Goal: Information Seeking & Learning: Check status

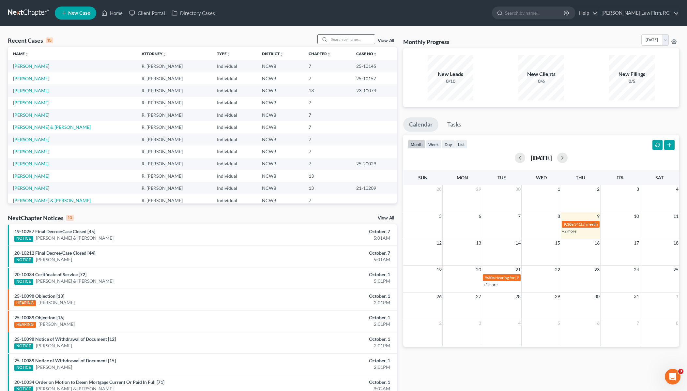
click at [348, 38] on input "search" at bounding box center [352, 39] width 46 height 9
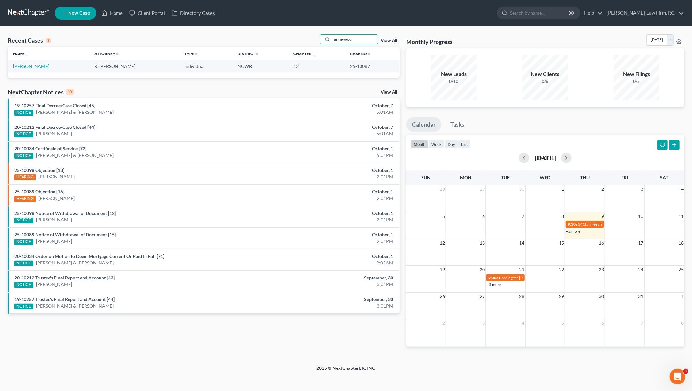
type input "grimwood"
click at [25, 67] on link "[PERSON_NAME]" at bounding box center [31, 66] width 36 height 6
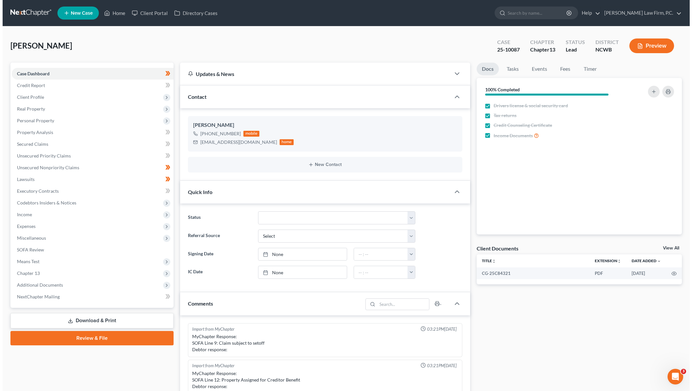
scroll to position [112, 0]
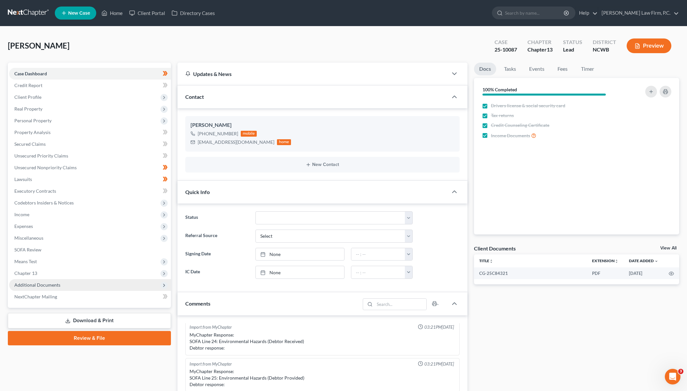
click at [33, 285] on span "Additional Documents" at bounding box center [37, 285] width 46 height 6
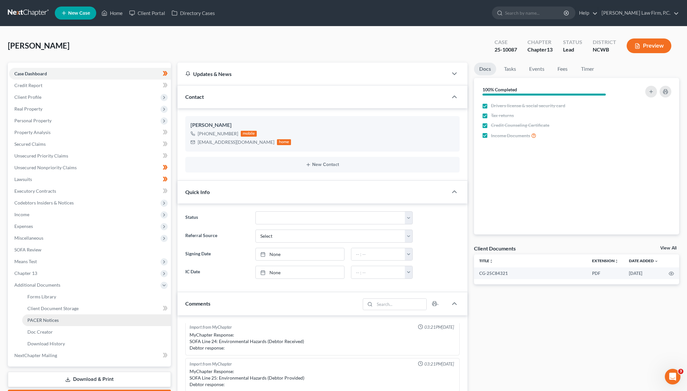
click at [38, 321] on span "PACER Notices" at bounding box center [42, 320] width 31 height 6
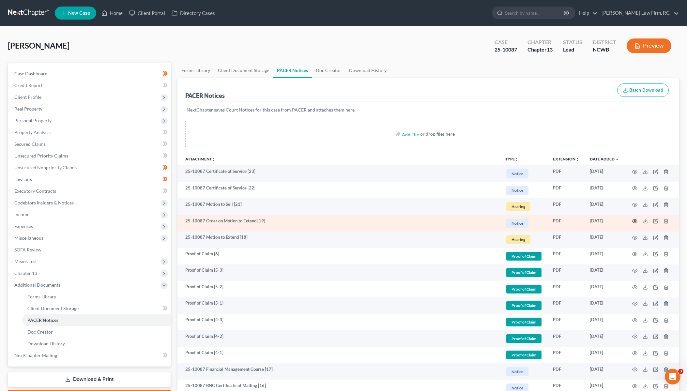
click at [632, 221] on icon "button" at bounding box center [634, 221] width 5 height 4
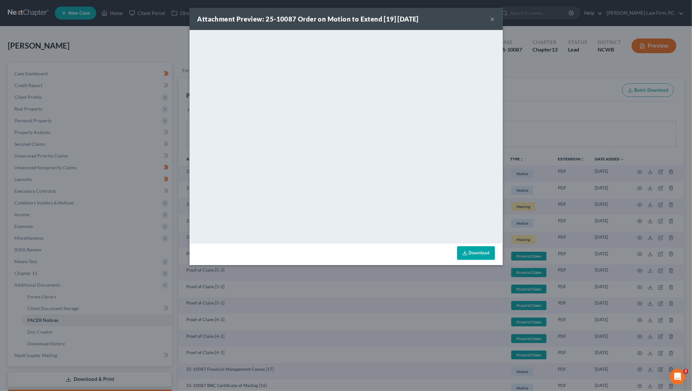
drag, startPoint x: 491, startPoint y: 19, endPoint x: 484, endPoint y: 39, distance: 21.5
click at [491, 20] on button "×" at bounding box center [492, 19] width 5 height 8
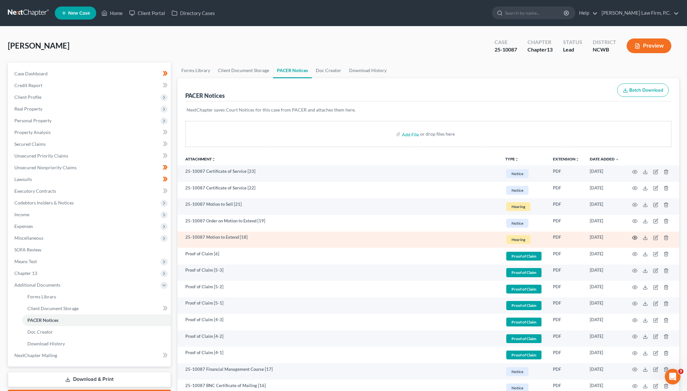
click at [634, 237] on circle "button" at bounding box center [634, 237] width 1 height 1
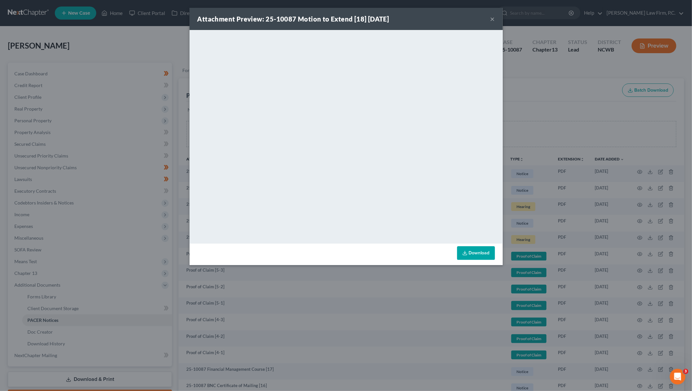
click at [568, 85] on div "Attachment Preview: 25-10087 Motion to Extend [18] [DATE] × <object ng-attr-dat…" at bounding box center [346, 195] width 692 height 391
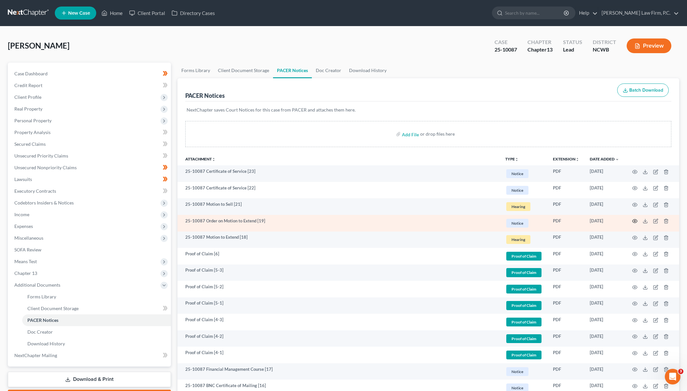
click at [636, 219] on icon "button" at bounding box center [634, 221] width 5 height 5
